Goal: Information Seeking & Learning: Learn about a topic

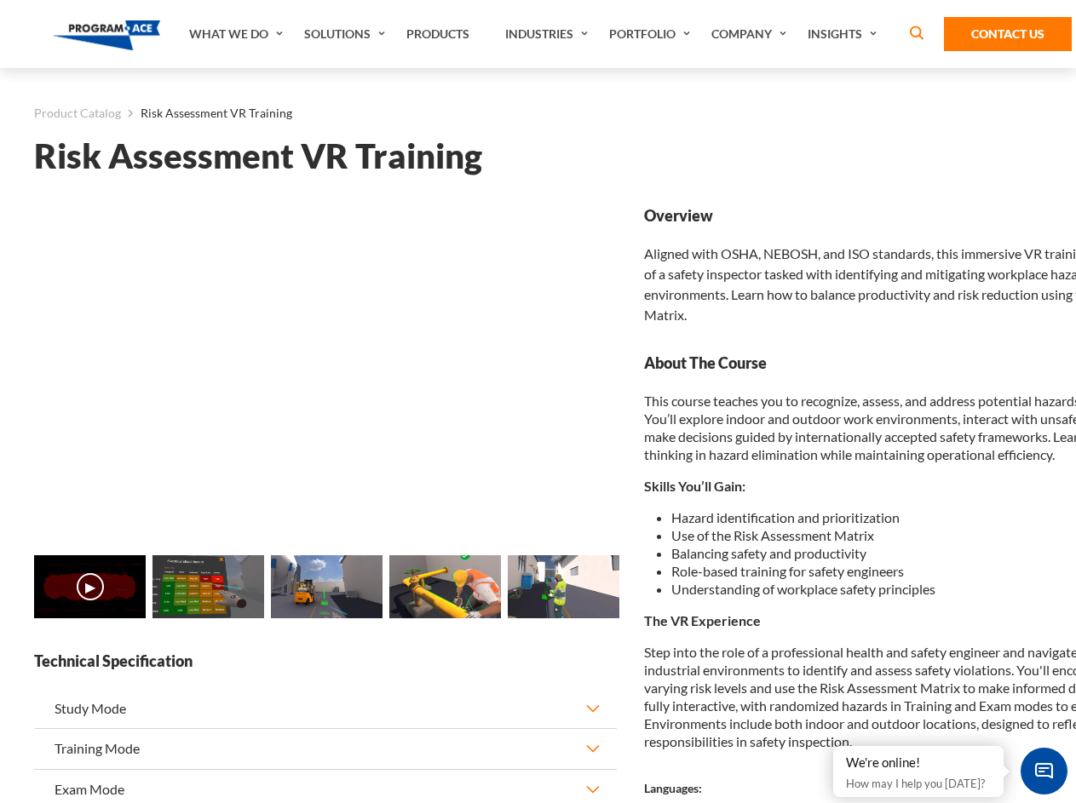
click at [347, 34] on link "Solutions" at bounding box center [347, 34] width 102 height 68
click at [0, 0] on div "AI & Computer Vision Solutions Computer Vision Quality Control AI tools for fas…" at bounding box center [0, 0] width 0 height 0
click at [0, 0] on div "AI & Computer Vision Solutions Virtual Training Solutions Virtual Tour Solution…" at bounding box center [0, 0] width 0 height 0
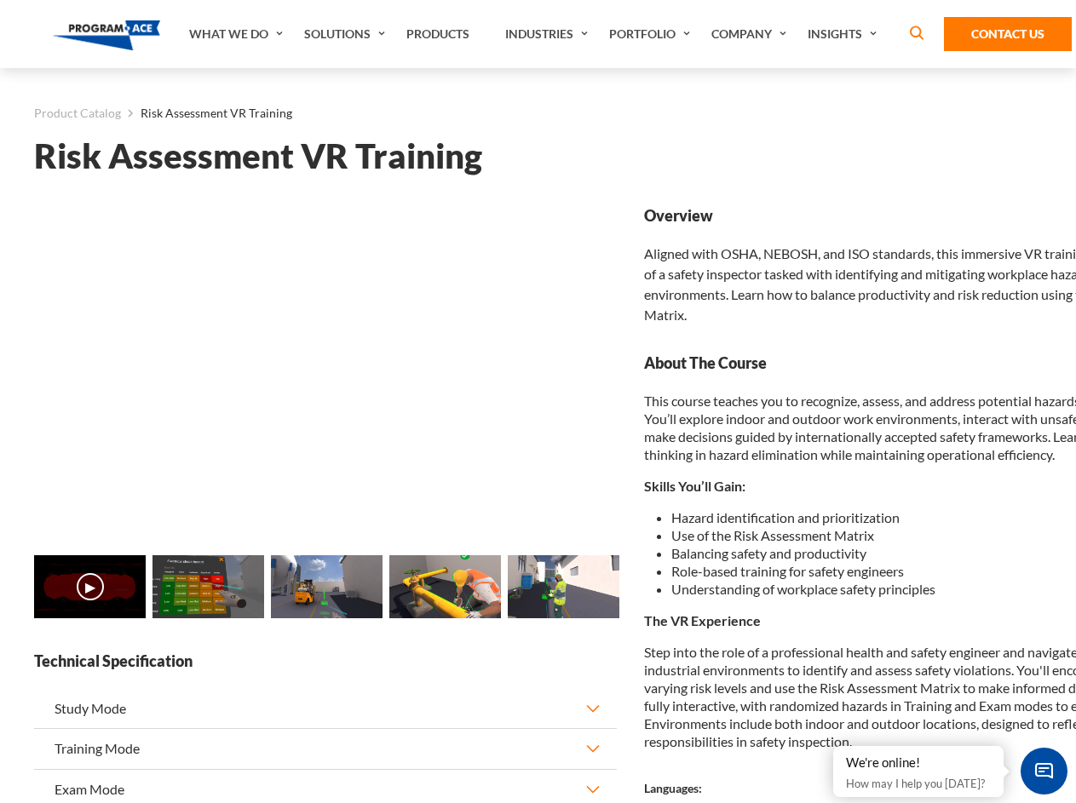
click at [0, 0] on div "AI & Computer Vision Solutions Virtual Training Solutions Virtual Tour Solution…" at bounding box center [0, 0] width 0 height 0
click at [0, 0] on div "AI & Computer Vision Solutions Computer Vision Quality Control AI tools for fas…" at bounding box center [0, 0] width 0 height 0
